Goal: Transaction & Acquisition: Register for event/course

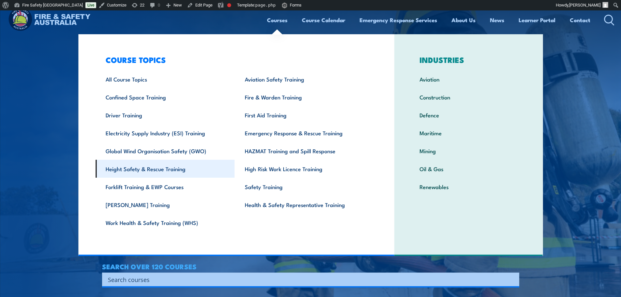
click at [162, 169] on link "Height Safety & Rescue Training" at bounding box center [165, 169] width 139 height 18
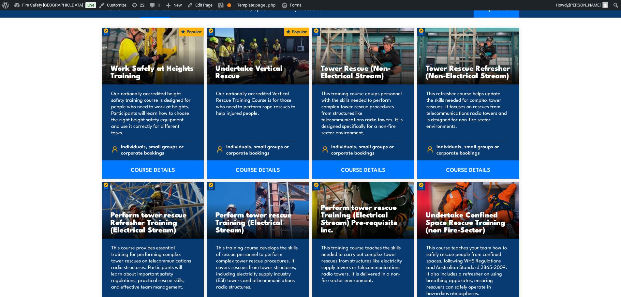
scroll to position [544, 0]
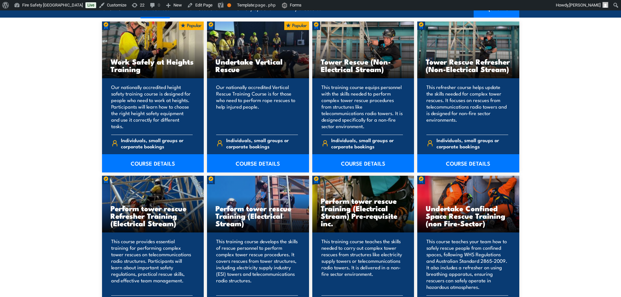
click at [581, 72] on section "11 COURSES Work Safely at Heights Training COURSE DETAILS 11" at bounding box center [310, 270] width 621 height 536
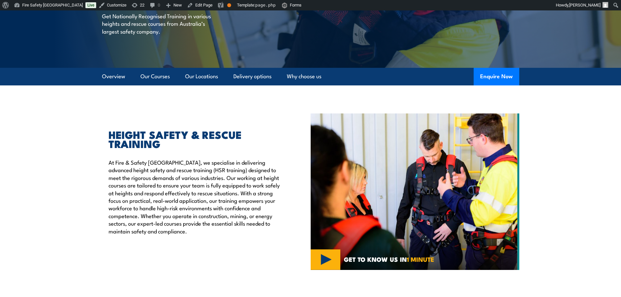
scroll to position [0, 0]
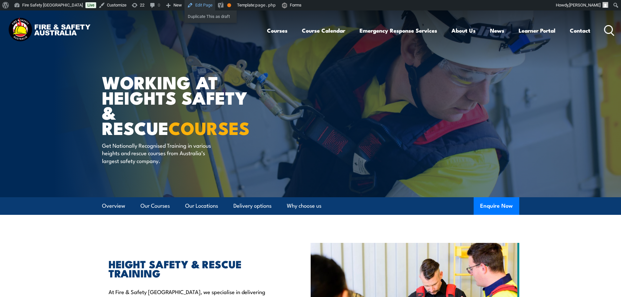
click at [185, 6] on link "Edit Page" at bounding box center [200, 5] width 31 height 10
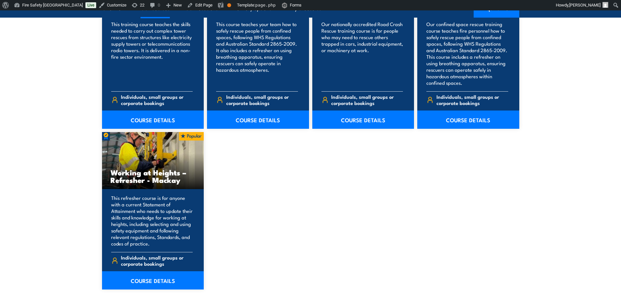
scroll to position [652, 0]
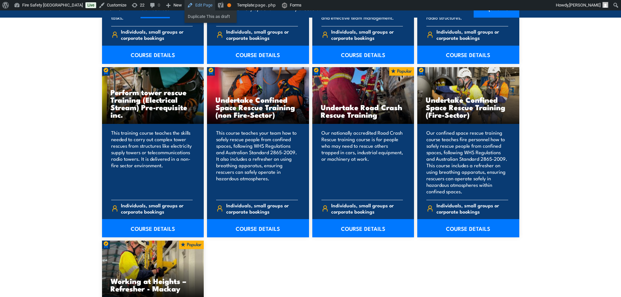
click at [185, 5] on link "Edit Page" at bounding box center [200, 5] width 31 height 10
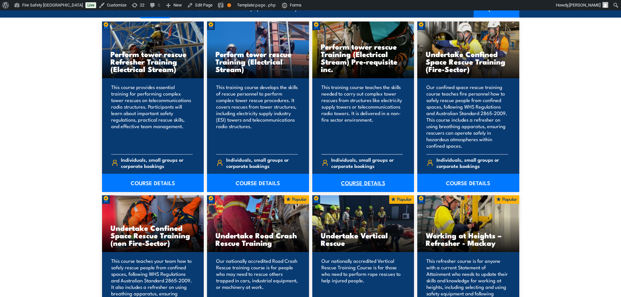
scroll to position [218, 0]
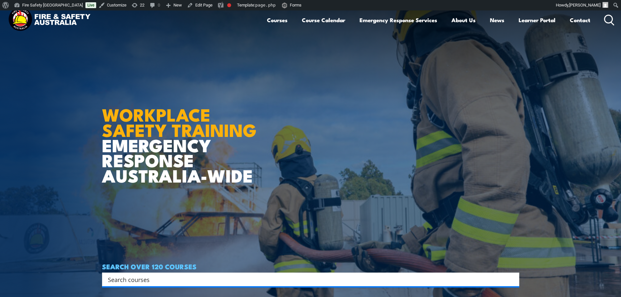
click at [192, 279] on input "Search input" at bounding box center [306, 280] width 397 height 10
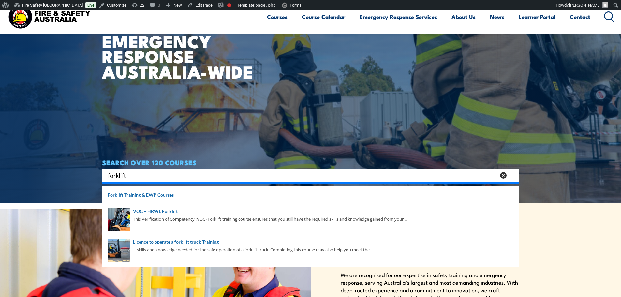
scroll to position [109, 0]
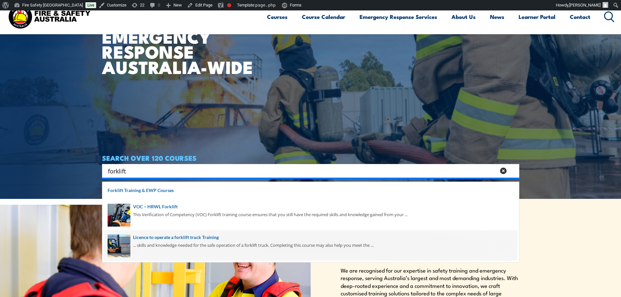
type input "forklift"
click at [176, 234] on span at bounding box center [310, 245] width 413 height 31
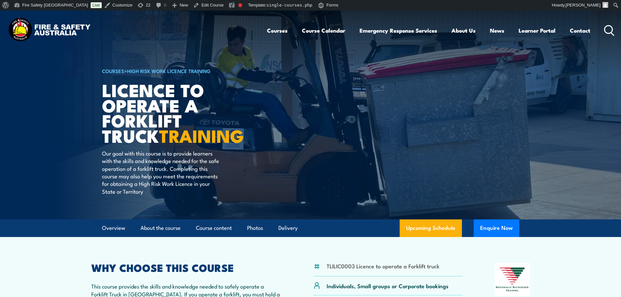
click at [439, 121] on article "COURSES > High Risk Work Licence Training Licence to operate a forklift truck T…" at bounding box center [310, 114] width 417 height 209
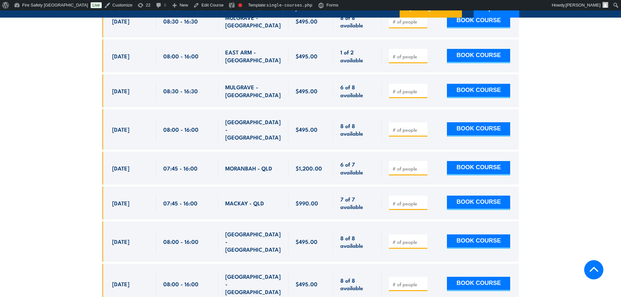
scroll to position [1630, 0]
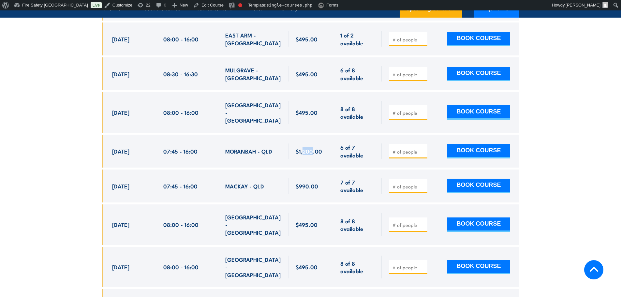
drag, startPoint x: 302, startPoint y: 110, endPoint x: 312, endPoint y: 109, distance: 10.5
click at [312, 147] on span "$1,200.00" at bounding box center [309, 151] width 26 height 8
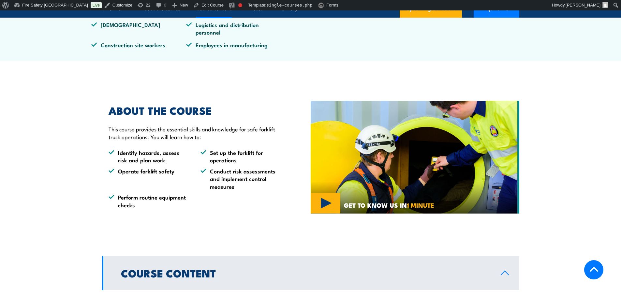
scroll to position [0, 0]
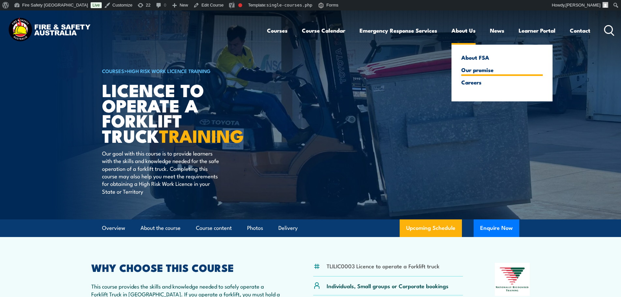
click at [470, 73] on link "Our promise" at bounding box center [502, 70] width 82 height 6
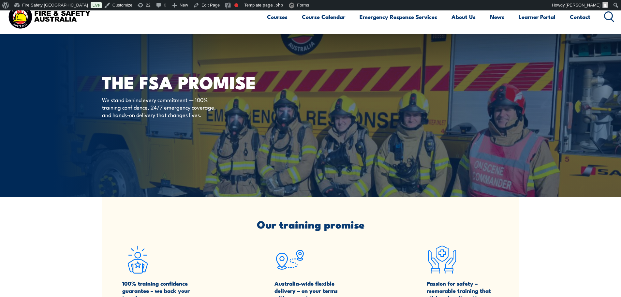
scroll to position [109, 0]
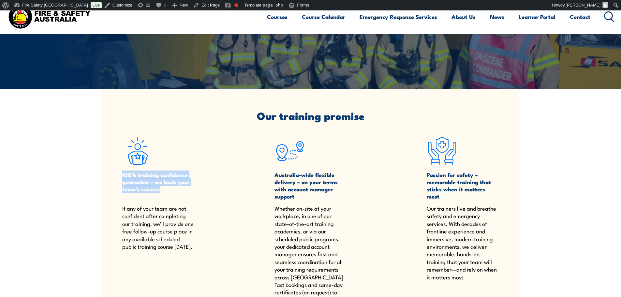
drag, startPoint x: 122, startPoint y: 176, endPoint x: 172, endPoint y: 193, distance: 52.6
click at [172, 193] on h4 "100% training confidence guarantee – we back your team’s success" at bounding box center [158, 185] width 72 height 29
copy h4 "100% training confidence guarantee – we back your team’s success"
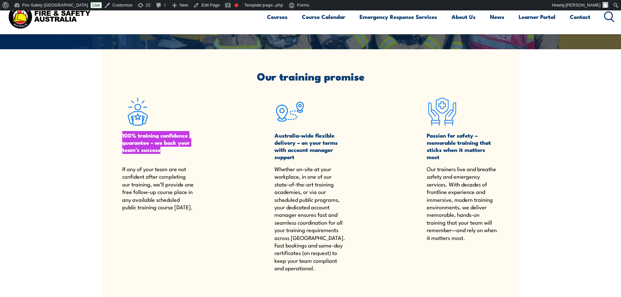
scroll to position [218, 0]
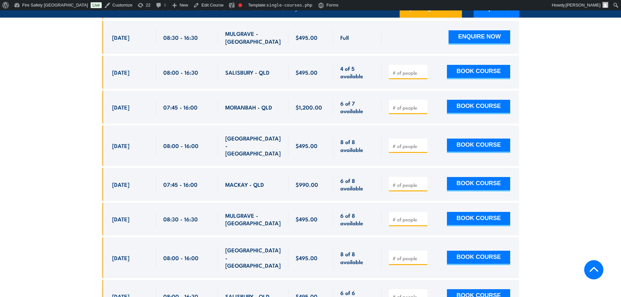
scroll to position [1304, 0]
